Goal: Information Seeking & Learning: Find specific fact

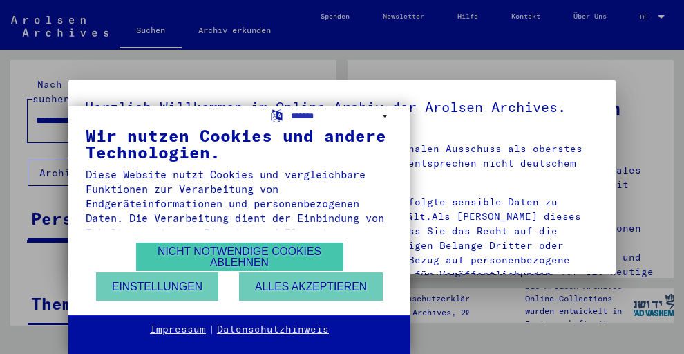
click at [196, 252] on button "Nicht notwendige Cookies ablehnen" at bounding box center [239, 257] width 207 height 28
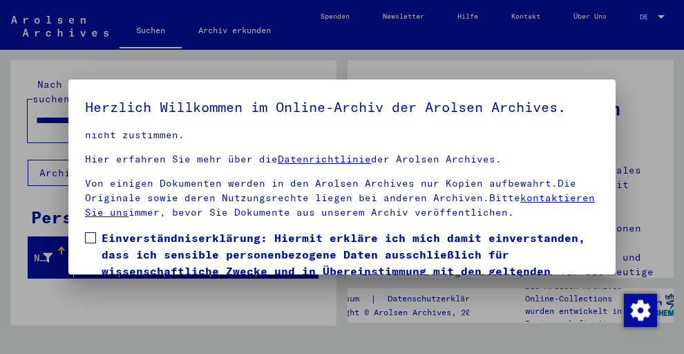
scroll to position [84, 0]
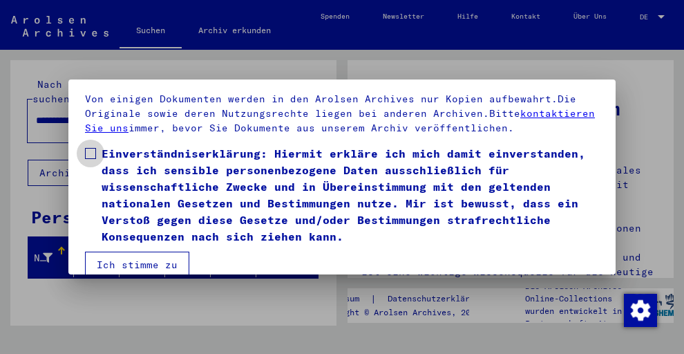
click at [89, 151] on span at bounding box center [90, 153] width 11 height 11
click at [135, 257] on button "Ich stimme zu" at bounding box center [137, 265] width 104 height 26
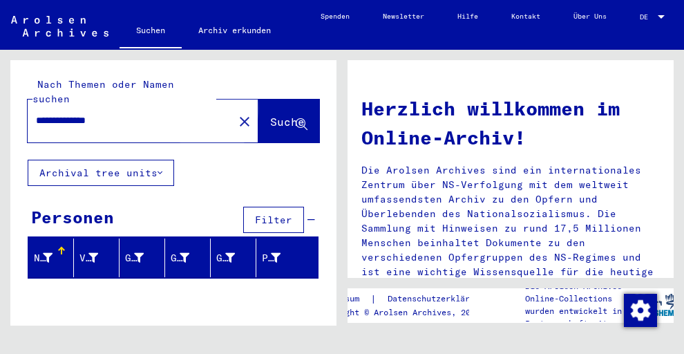
click at [270, 115] on span "Suche" at bounding box center [287, 122] width 35 height 14
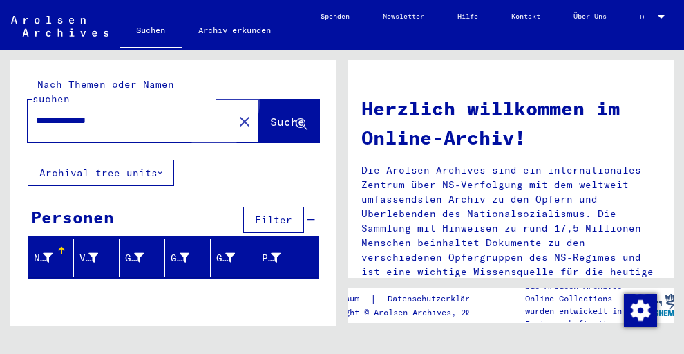
click at [270, 115] on span "Suche" at bounding box center [287, 122] width 35 height 14
click at [142, 113] on input "**********" at bounding box center [126, 120] width 181 height 15
click at [259, 100] on button "Suche" at bounding box center [289, 121] width 61 height 43
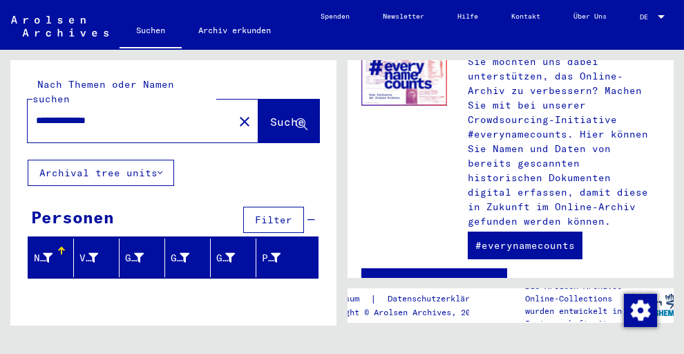
drag, startPoint x: 70, startPoint y: 102, endPoint x: 35, endPoint y: 102, distance: 35.3
click at [35, 105] on div "**********" at bounding box center [122, 120] width 189 height 31
type input "********"
click at [270, 115] on span "Suche" at bounding box center [287, 122] width 35 height 14
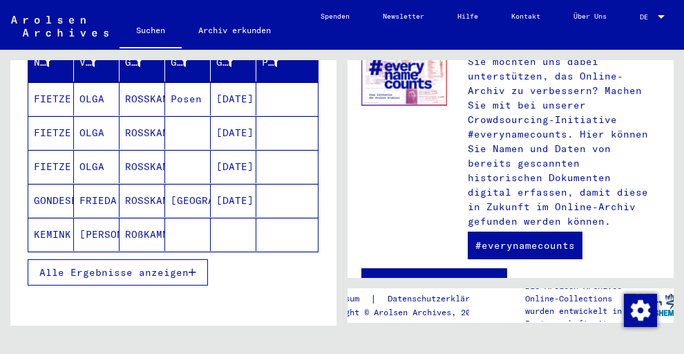
scroll to position [204, 0]
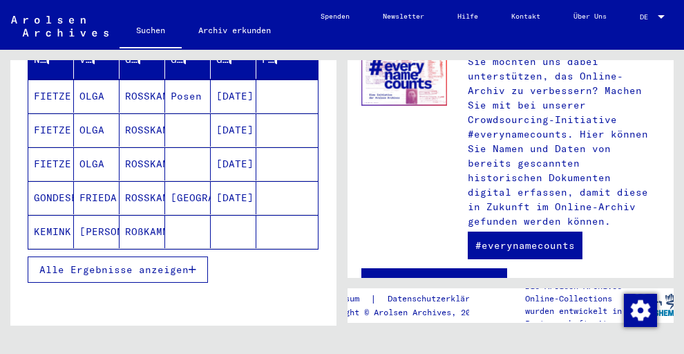
click at [100, 263] on span "Alle Ergebnisse anzeigen" at bounding box center [113, 269] width 149 height 12
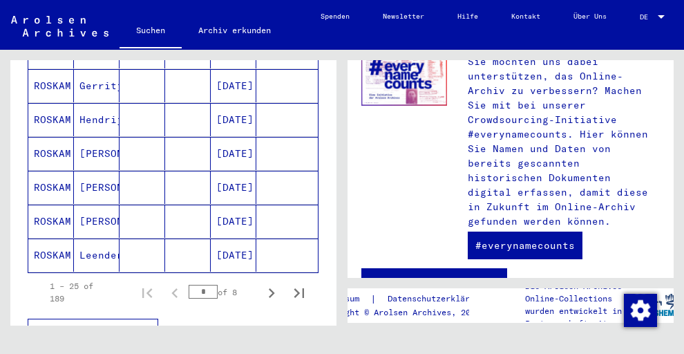
scroll to position [871, 0]
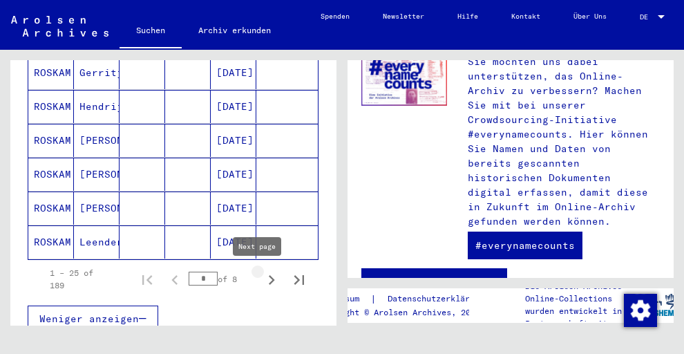
click at [262, 279] on icon "Next page" at bounding box center [271, 279] width 19 height 19
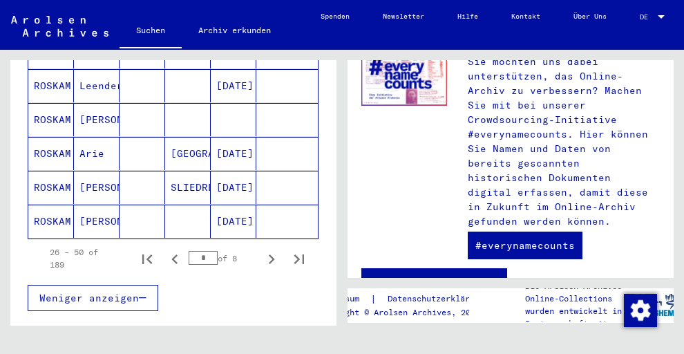
scroll to position [894, 0]
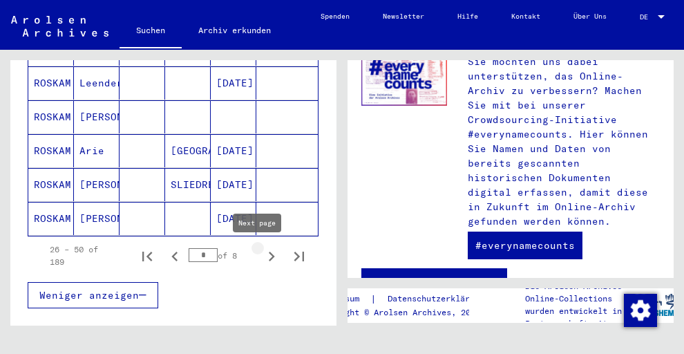
click at [269, 254] on icon "Next page" at bounding box center [272, 257] width 6 height 10
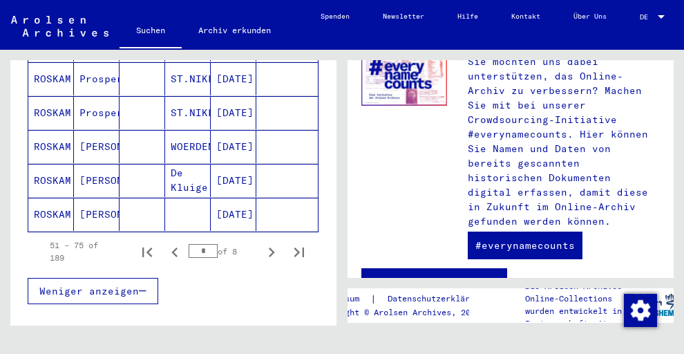
scroll to position [921, 0]
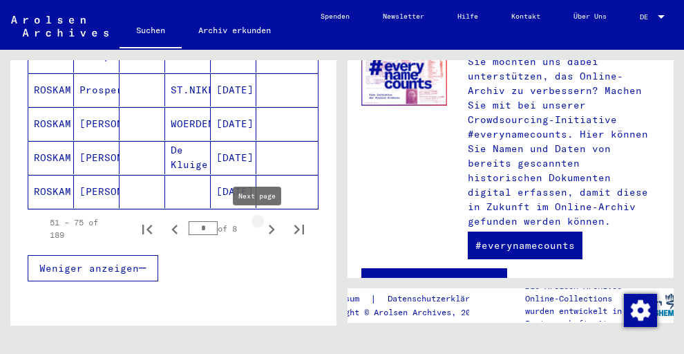
click at [269, 227] on icon "Next page" at bounding box center [272, 230] width 6 height 10
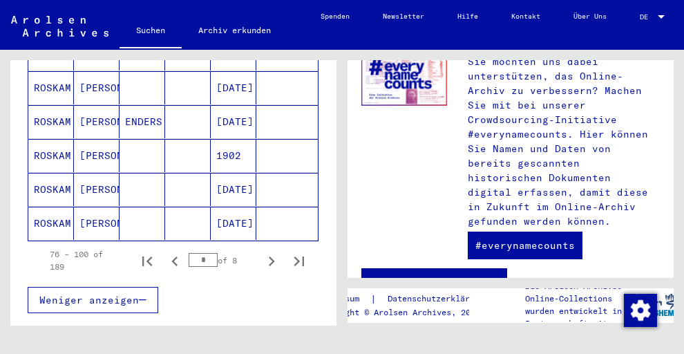
scroll to position [909, 0]
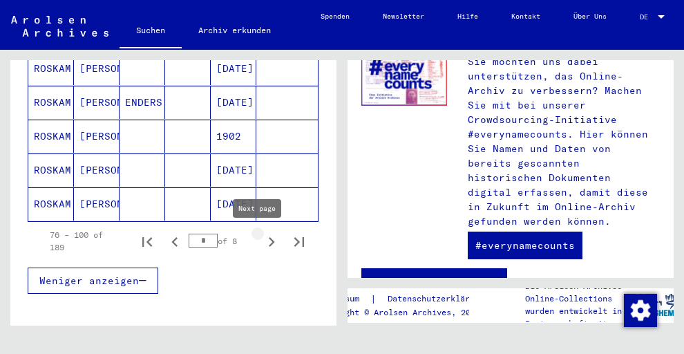
click at [269, 240] on icon "Next page" at bounding box center [272, 242] width 6 height 10
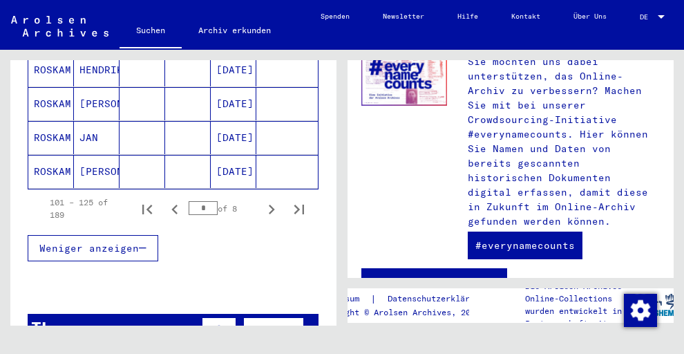
scroll to position [1004, 0]
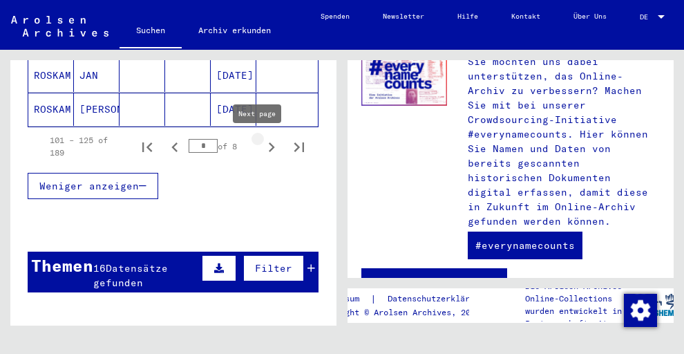
click at [269, 143] on icon "Next page" at bounding box center [272, 147] width 6 height 10
type input "*"
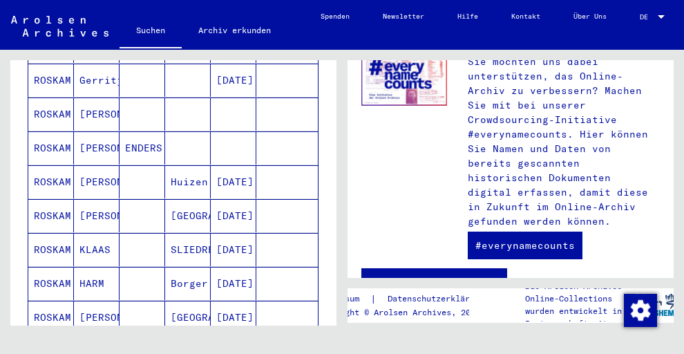
scroll to position [485, 0]
